Goal: Transaction & Acquisition: Subscribe to service/newsletter

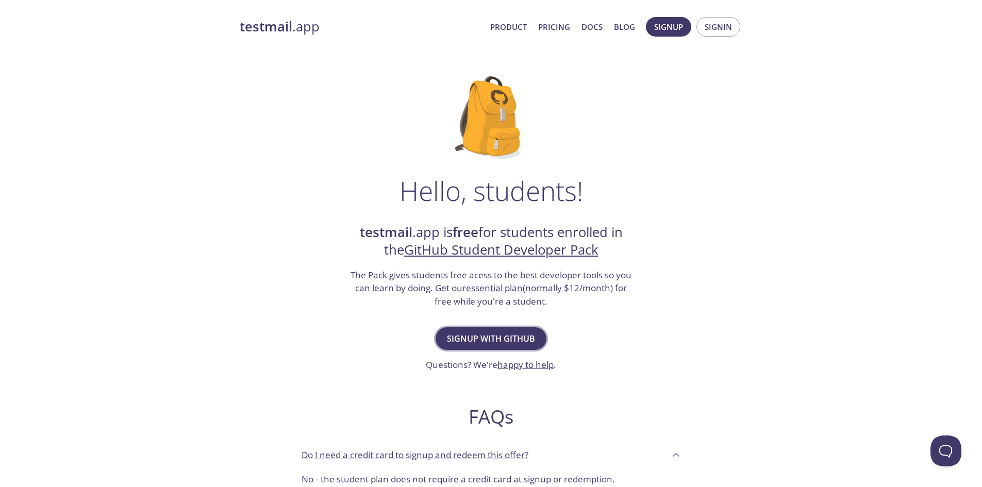
click at [499, 335] on span "Signup with GitHub" at bounding box center [491, 338] width 88 height 14
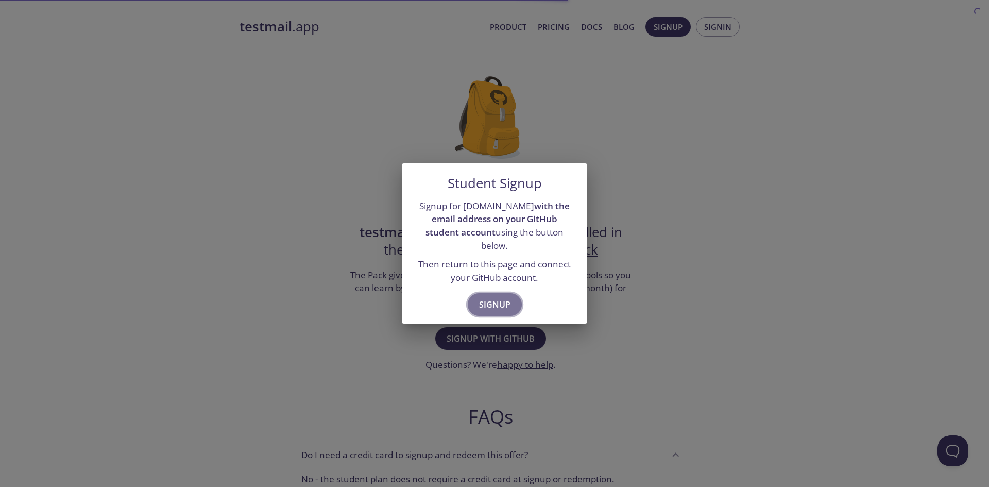
click at [490, 301] on span "Signup" at bounding box center [494, 304] width 31 height 14
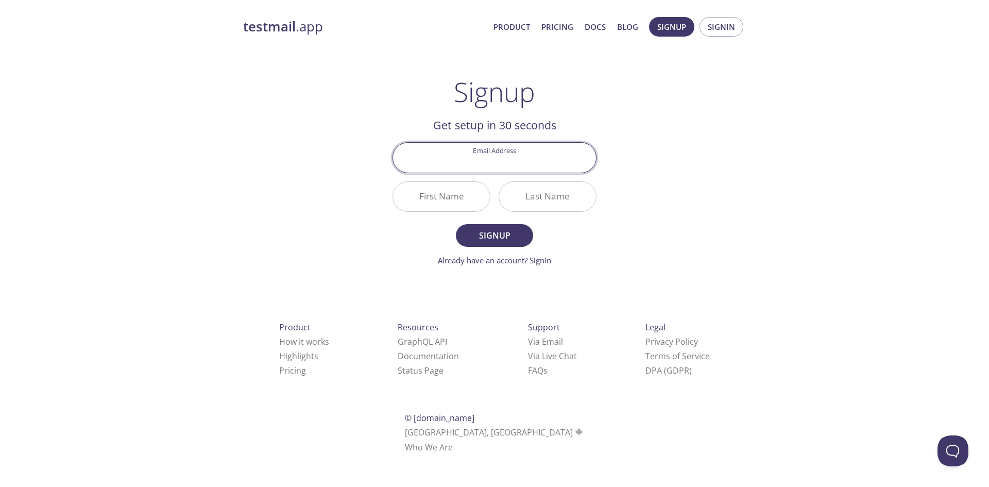
click at [489, 165] on input "Email Address" at bounding box center [494, 157] width 203 height 29
drag, startPoint x: 600, startPoint y: 241, endPoint x: 602, endPoint y: 218, distance: 22.8
click at [600, 241] on main "Signup Get setup in 30 seconds Email Address First Name Last Name Signup Alread…" at bounding box center [494, 171] width 229 height 190
click at [726, 30] on span "Signin" at bounding box center [721, 26] width 27 height 13
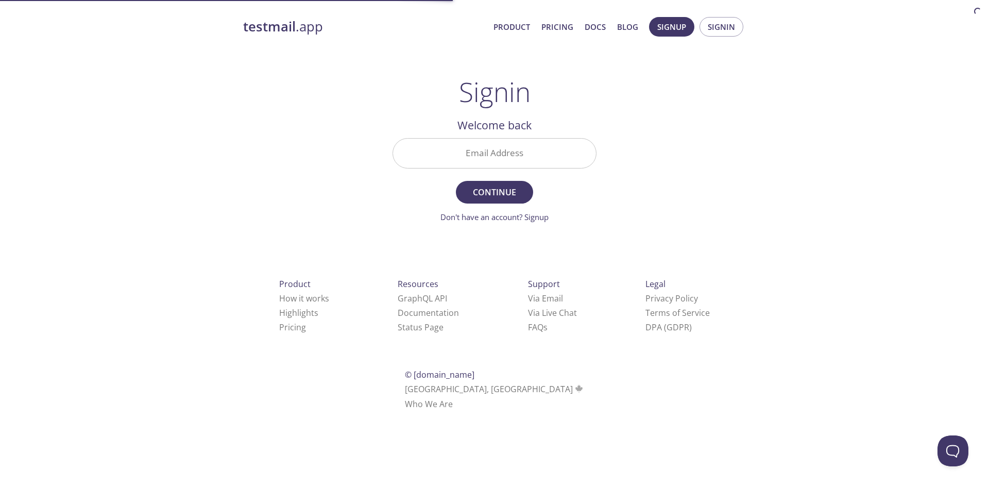
click at [481, 155] on input "Email Address" at bounding box center [494, 153] width 203 height 29
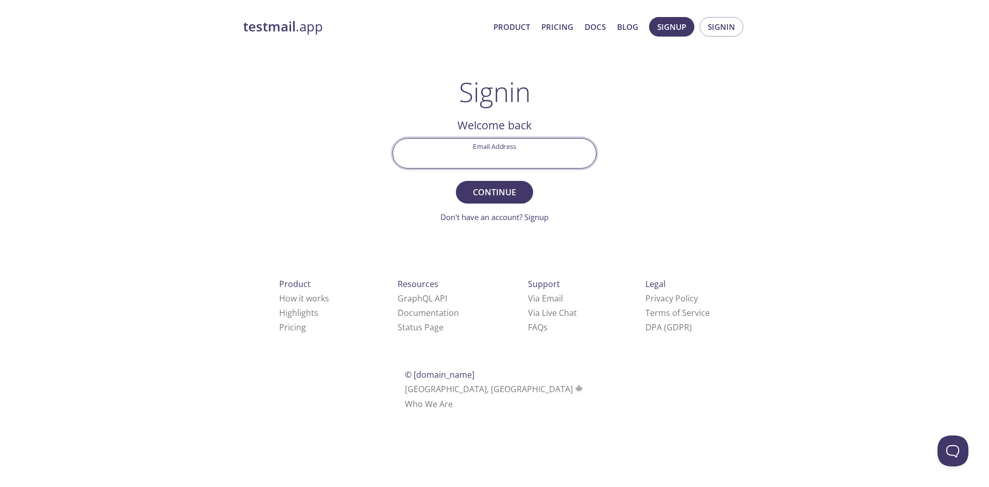
click at [606, 195] on main "Signin Welcome back Email Address Continue Don't have an account? Signup Check …" at bounding box center [494, 149] width 229 height 147
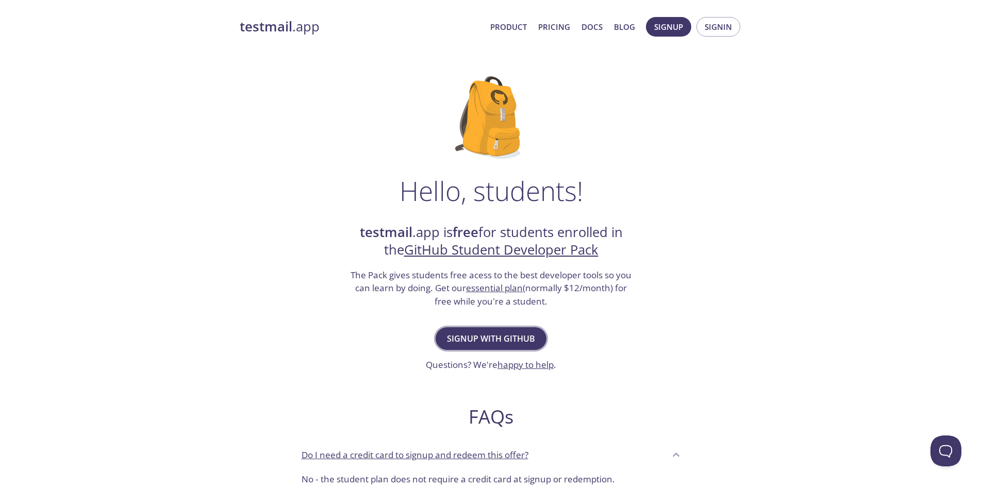
click at [493, 336] on span "Signup with GitHub" at bounding box center [491, 338] width 88 height 14
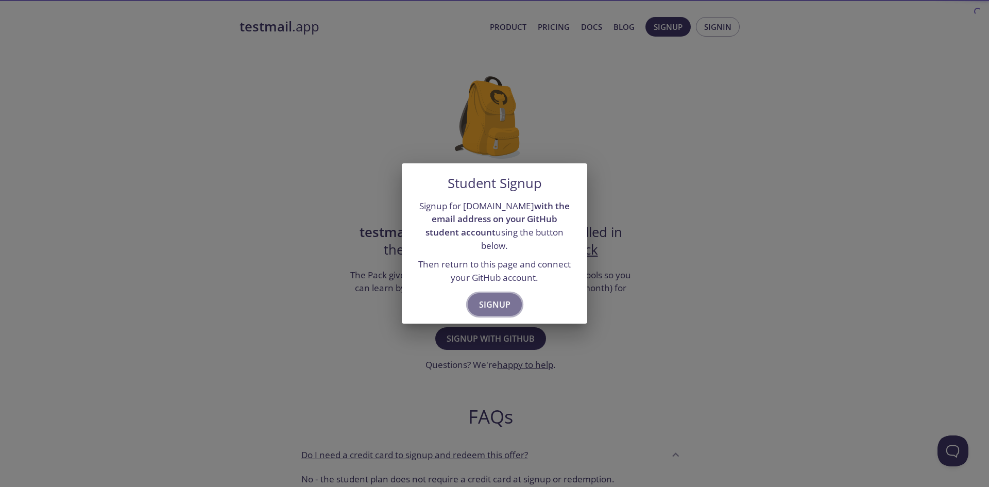
click at [493, 297] on span "Signup" at bounding box center [494, 304] width 31 height 14
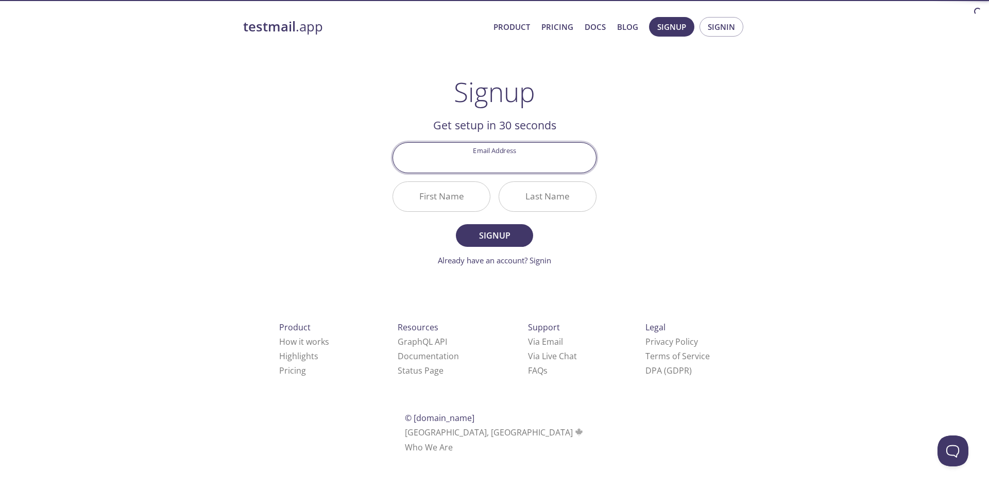
click at [482, 163] on input "Email Address" at bounding box center [494, 157] width 203 height 29
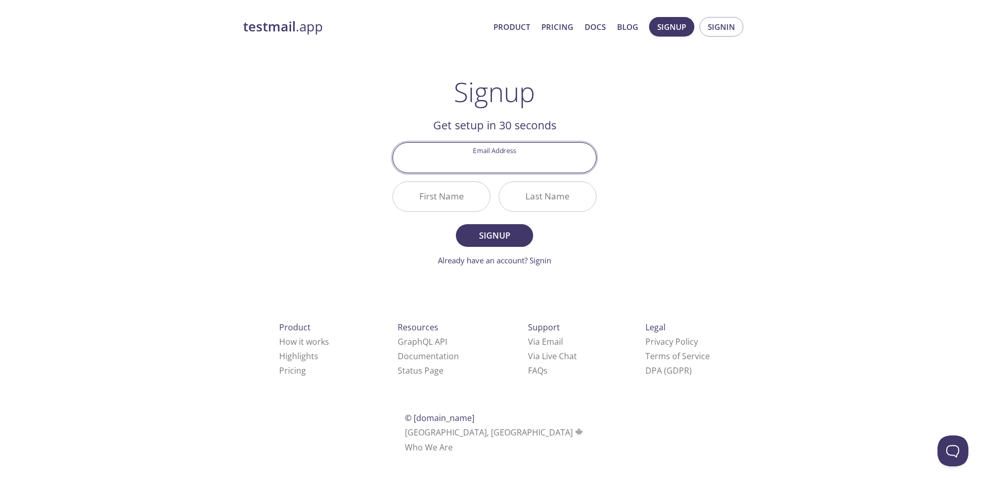
type input "voson0404@gmail.com"
click at [453, 196] on input "First Name" at bounding box center [441, 196] width 97 height 29
type input "Son"
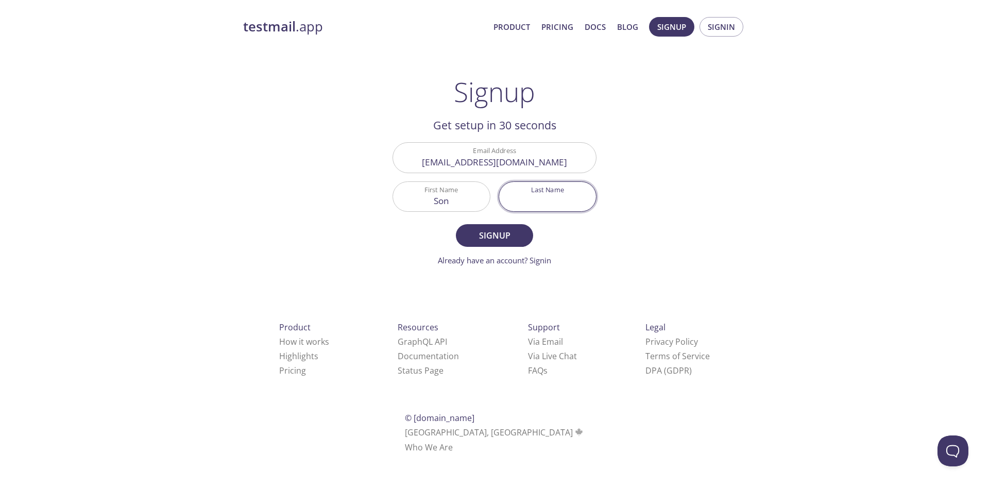
click at [523, 197] on input "Last Name" at bounding box center [547, 196] width 97 height 29
type input "Vo"
click at [503, 233] on span "Signup" at bounding box center [494, 235] width 55 height 14
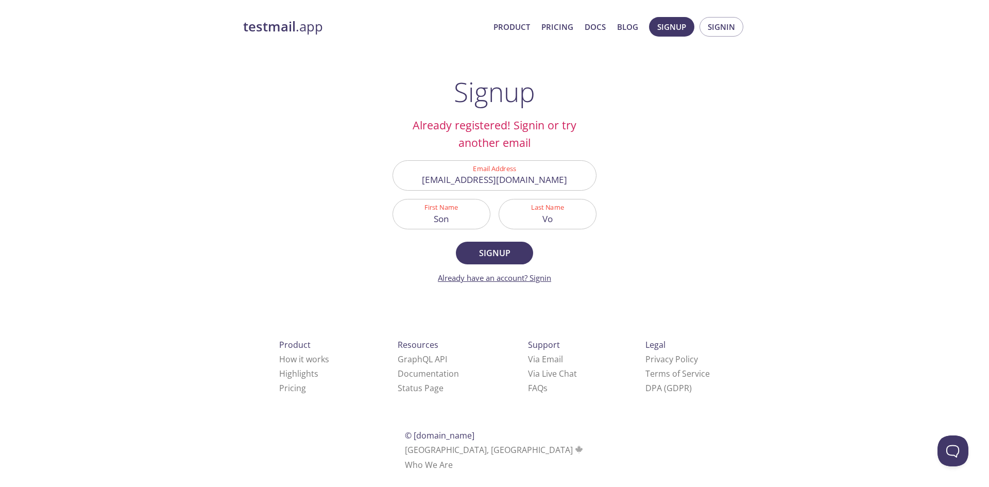
click at [540, 278] on link "Already have an account? Signin" at bounding box center [494, 278] width 113 height 10
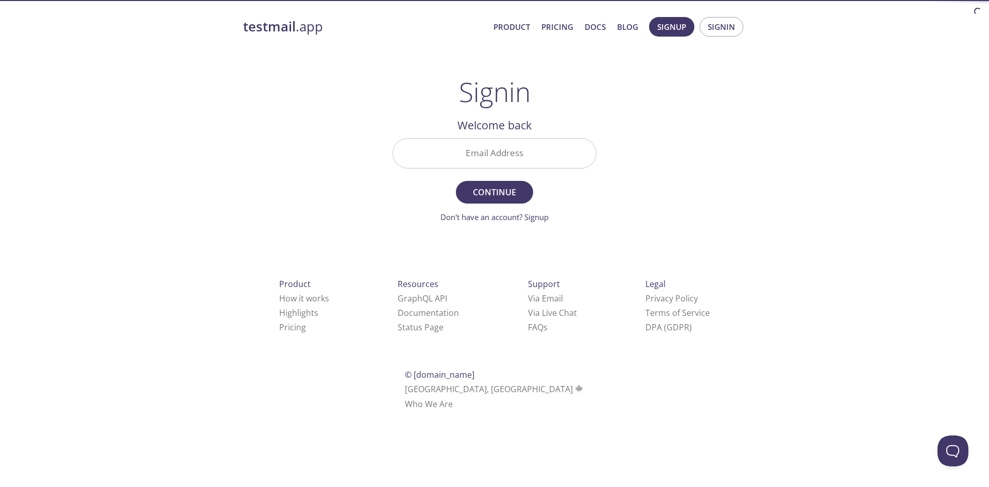
click at [490, 153] on input "Email Address" at bounding box center [494, 153] width 203 height 29
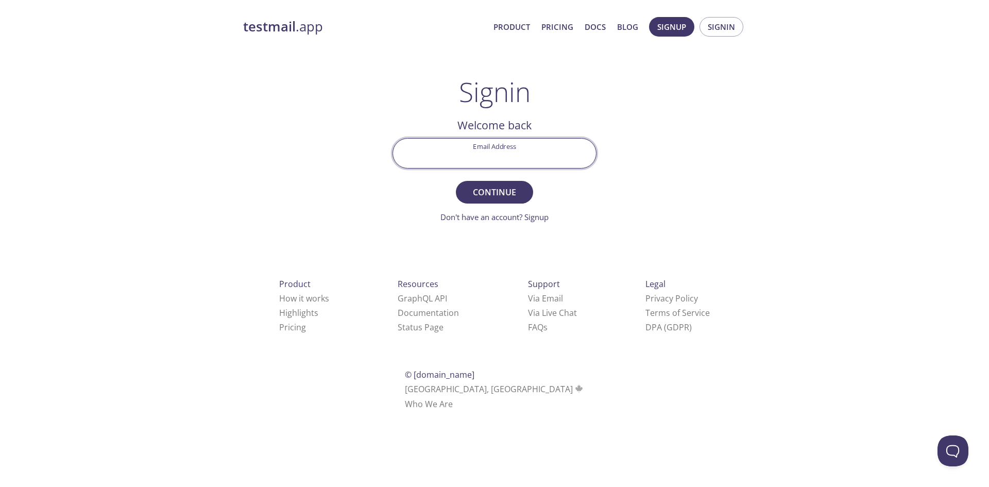
type input "[EMAIL_ADDRESS][DOMAIN_NAME]"
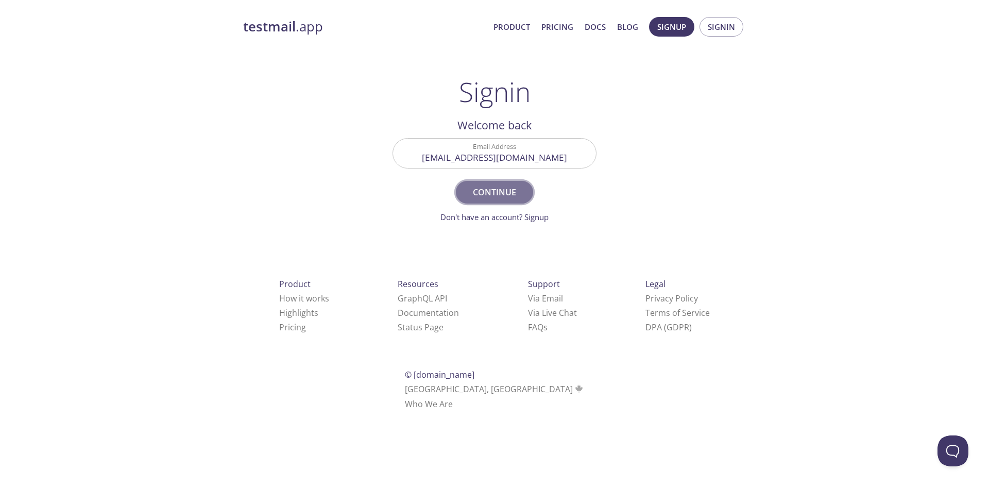
click at [492, 183] on button "Continue" at bounding box center [494, 192] width 77 height 23
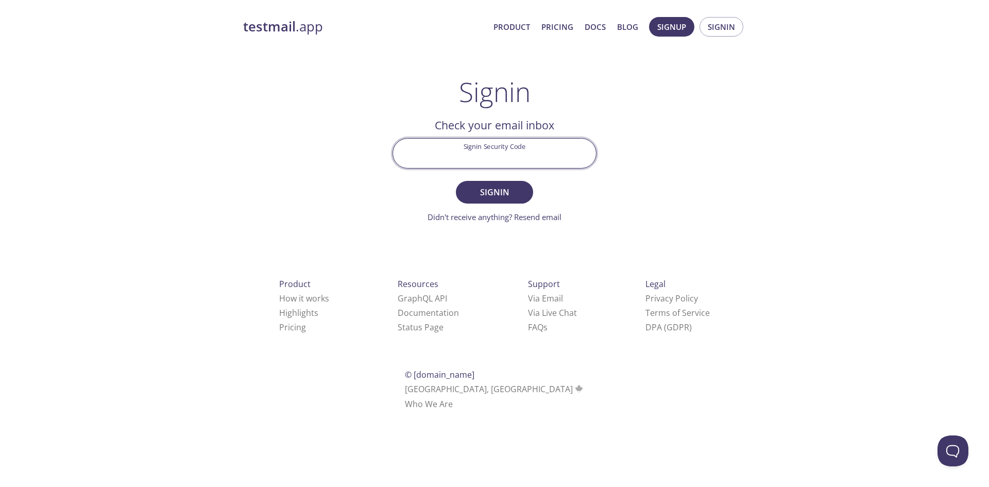
click at [497, 149] on input "Signin Security Code" at bounding box center [494, 153] width 203 height 29
click at [566, 196] on form "Signin Security Code Signin Didn't receive anything? Resend email" at bounding box center [495, 180] width 204 height 85
click at [525, 156] on input "Signin Security Code" at bounding box center [494, 153] width 203 height 29
click at [572, 183] on form "Signin Security Code Signin Didn't receive anything? Resend email" at bounding box center [495, 180] width 204 height 85
click at [542, 153] on input "Signin Security Code" at bounding box center [494, 153] width 203 height 29
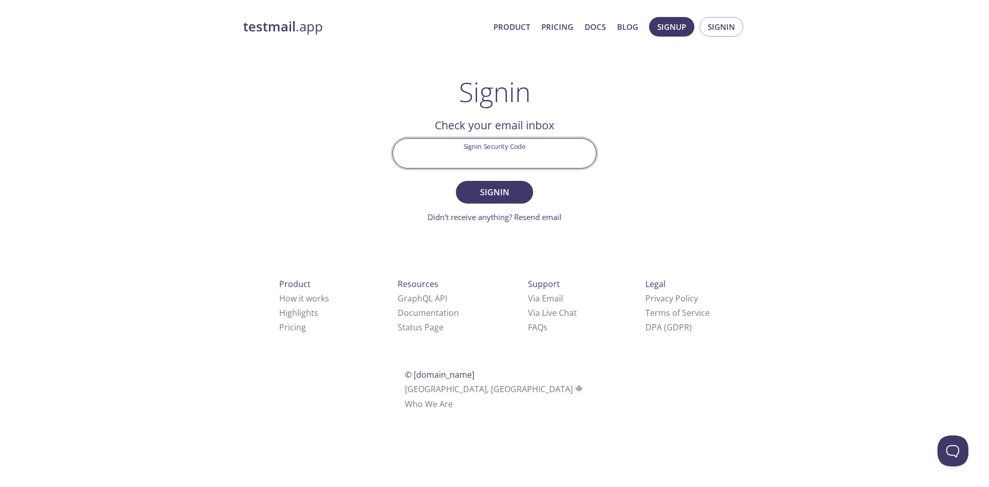
paste input "KFHT9GV"
type input "KFHT9GV"
click at [456, 181] on button "Signin" at bounding box center [494, 192] width 77 height 23
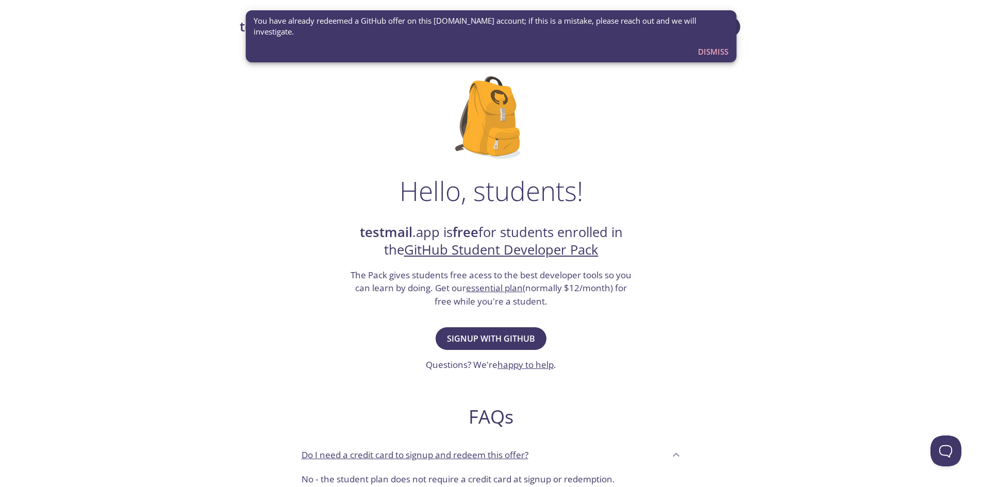
click at [725, 45] on span "Dismiss" at bounding box center [713, 51] width 30 height 13
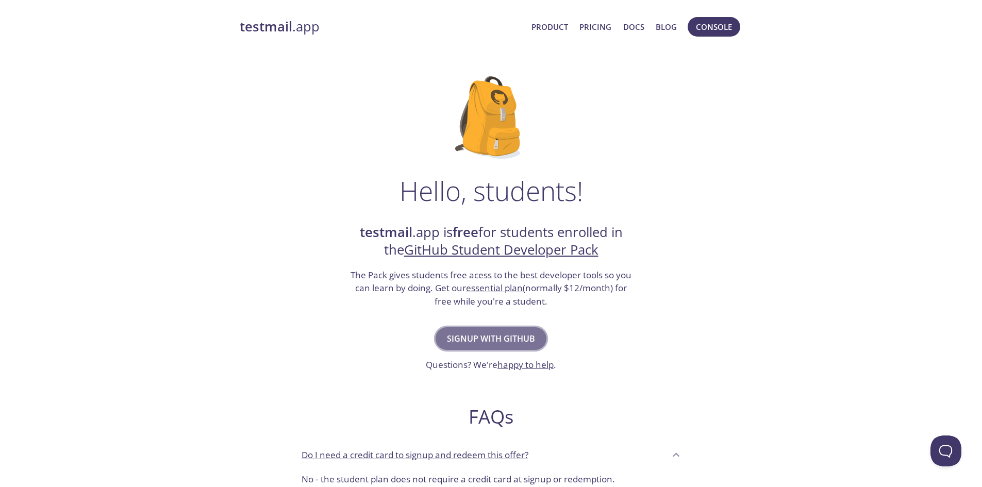
click at [478, 336] on span "Signup with GitHub" at bounding box center [491, 338] width 88 height 14
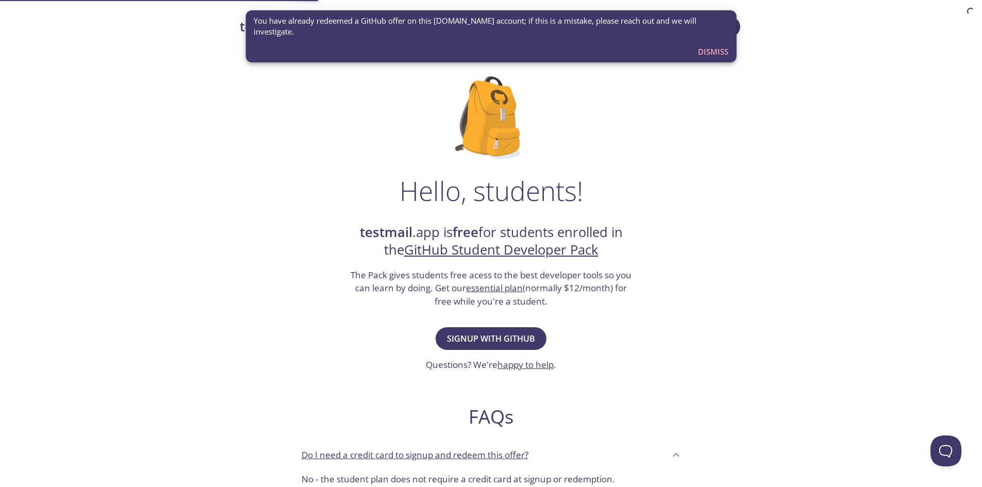
click at [711, 47] on button "Dismiss" at bounding box center [712, 52] width 39 height 20
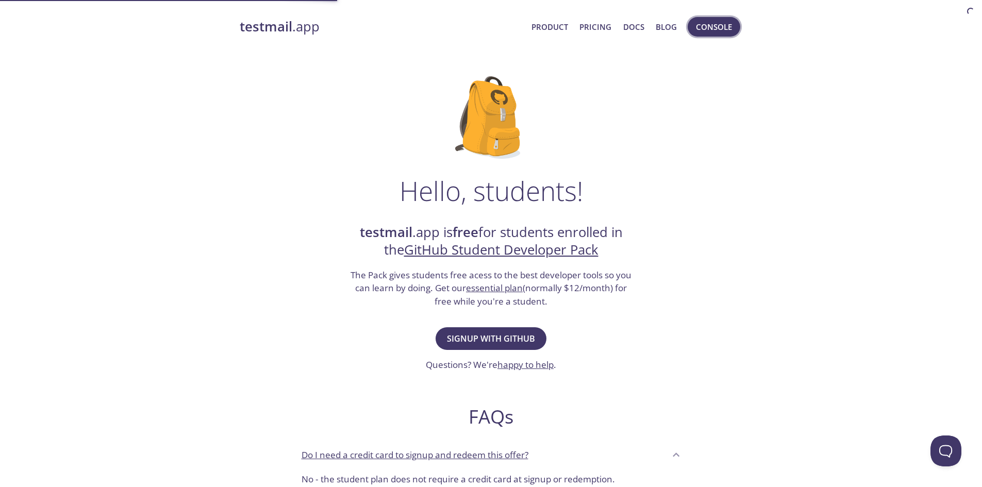
click at [717, 31] on span "Console" at bounding box center [714, 26] width 36 height 13
